Goal: Check status: Check status

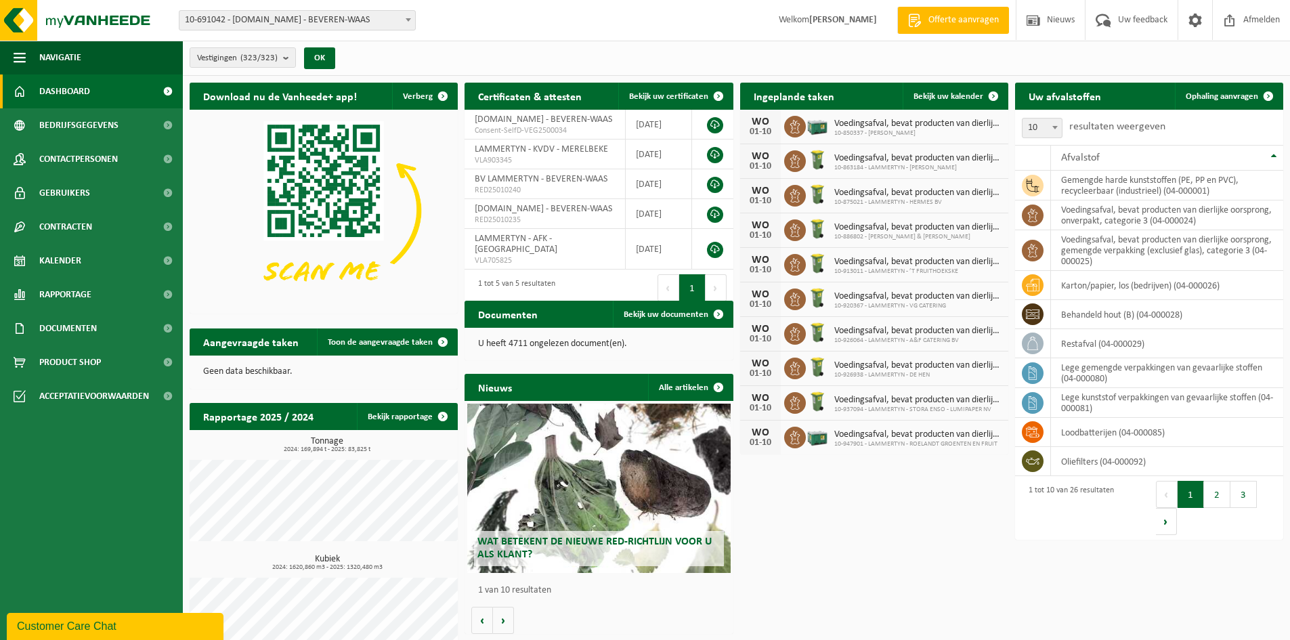
click at [295, 26] on span "10-691042 - [DOMAIN_NAME] - BEVEREN-WAAS" at bounding box center [297, 20] width 236 height 19
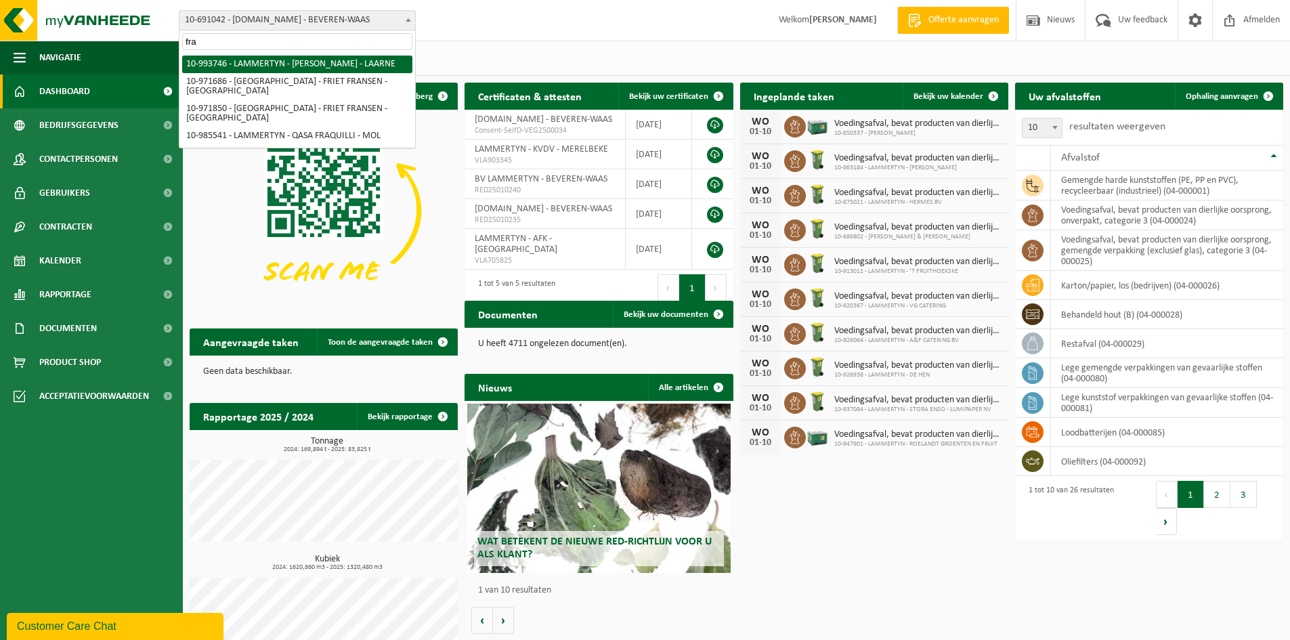
type input "fra"
select select "171137"
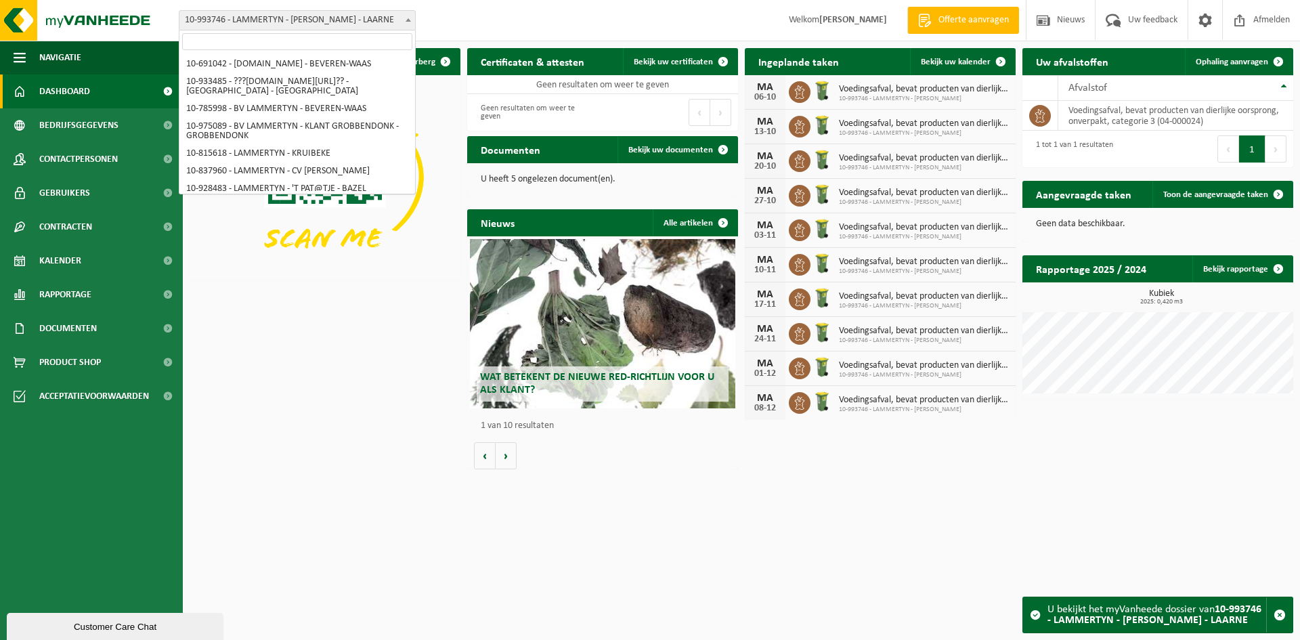
click at [289, 28] on span "10-993746 - LAMMERTYN - [PERSON_NAME] - LAARNE" at bounding box center [297, 20] width 236 height 19
